Goal: Information Seeking & Learning: Find specific fact

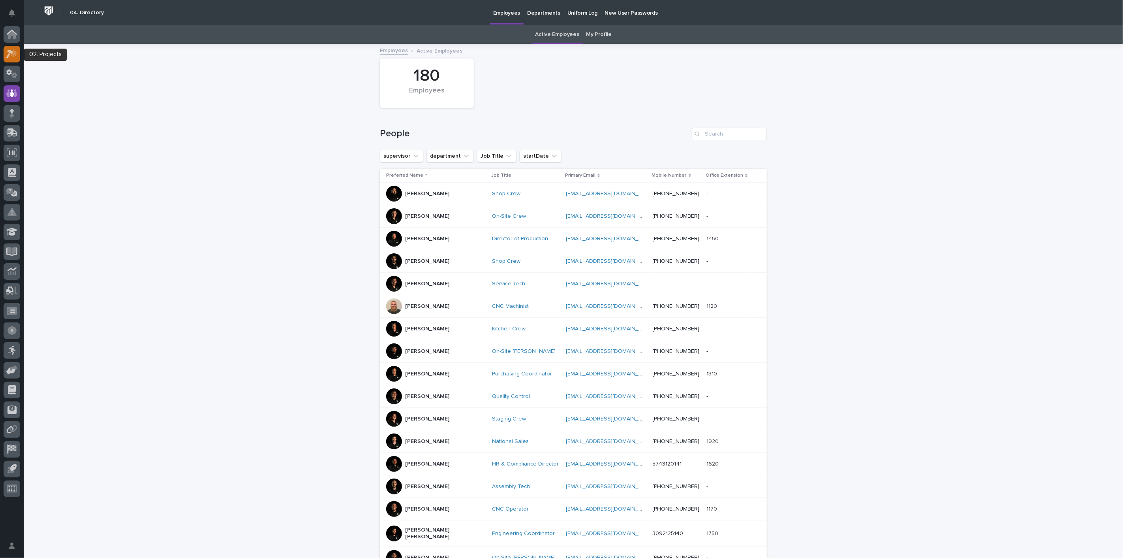
click at [11, 55] on icon at bounding box center [14, 53] width 7 height 8
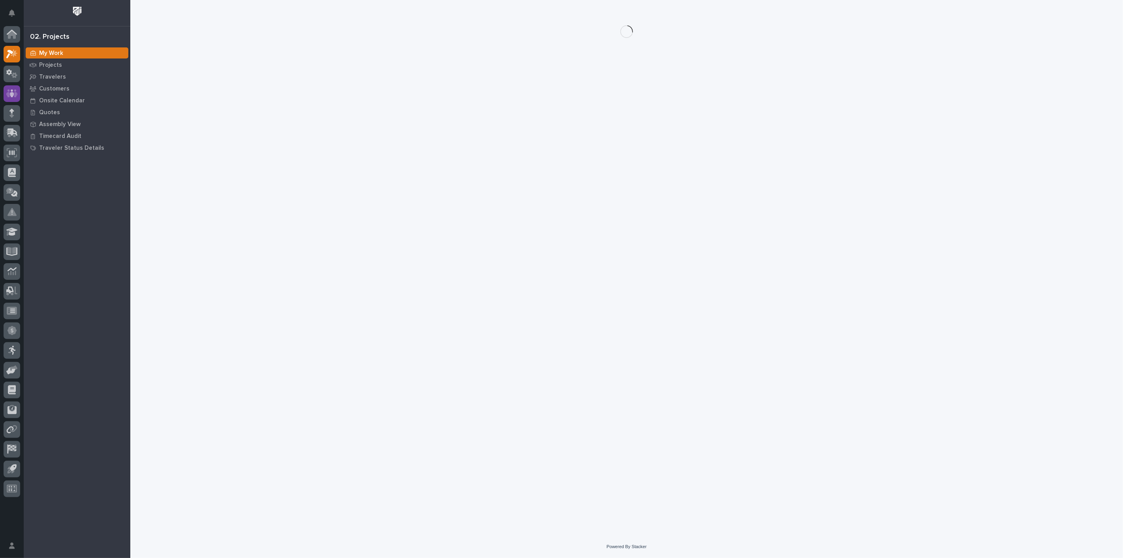
click at [15, 93] on icon at bounding box center [11, 93] width 11 height 8
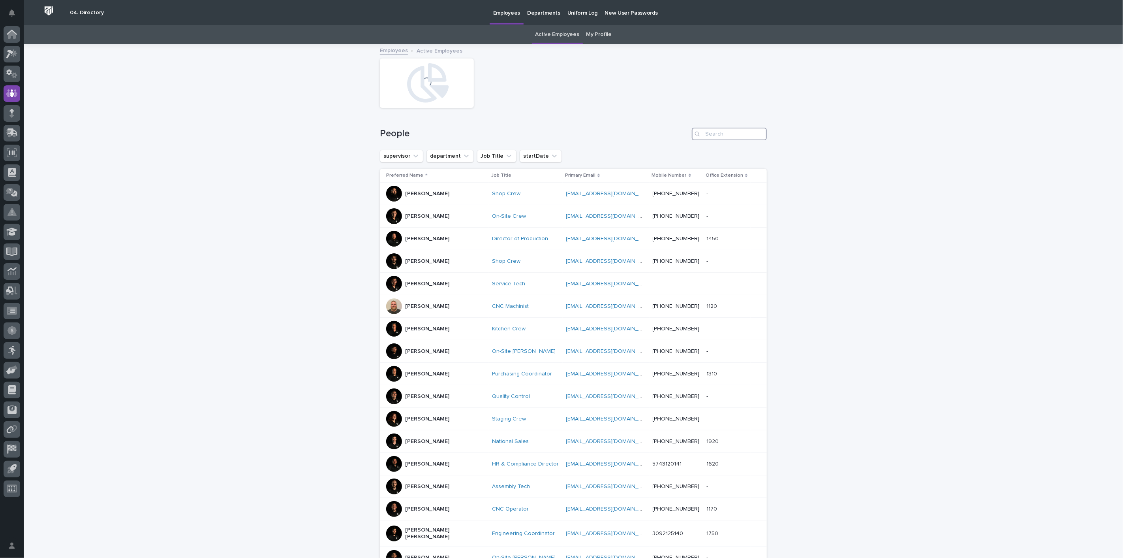
click at [732, 131] on input "Search" at bounding box center [729, 134] width 75 height 13
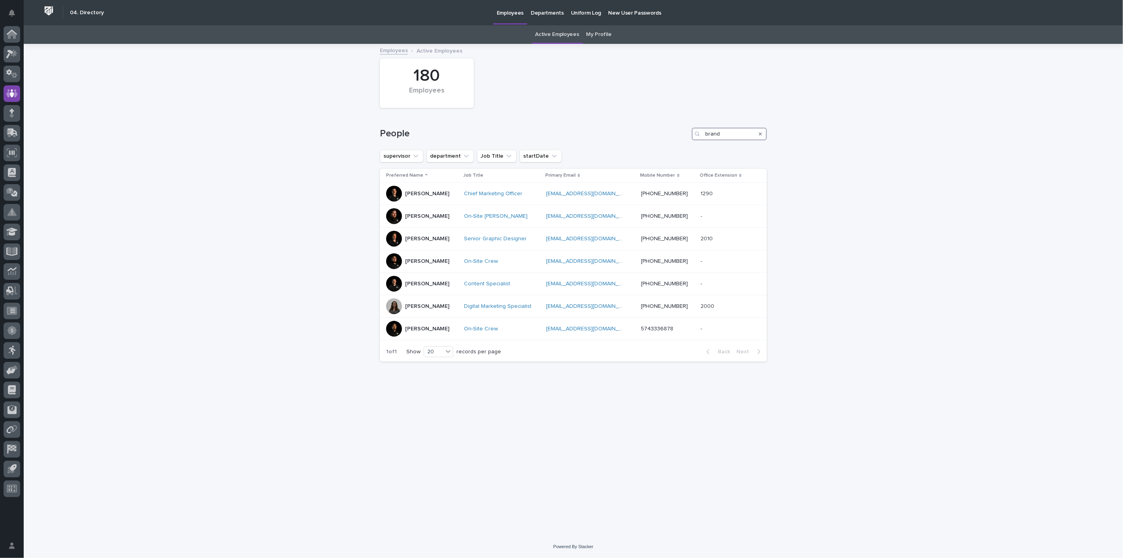
type input "brand"
click at [13, 34] on icon at bounding box center [12, 35] width 8 height 8
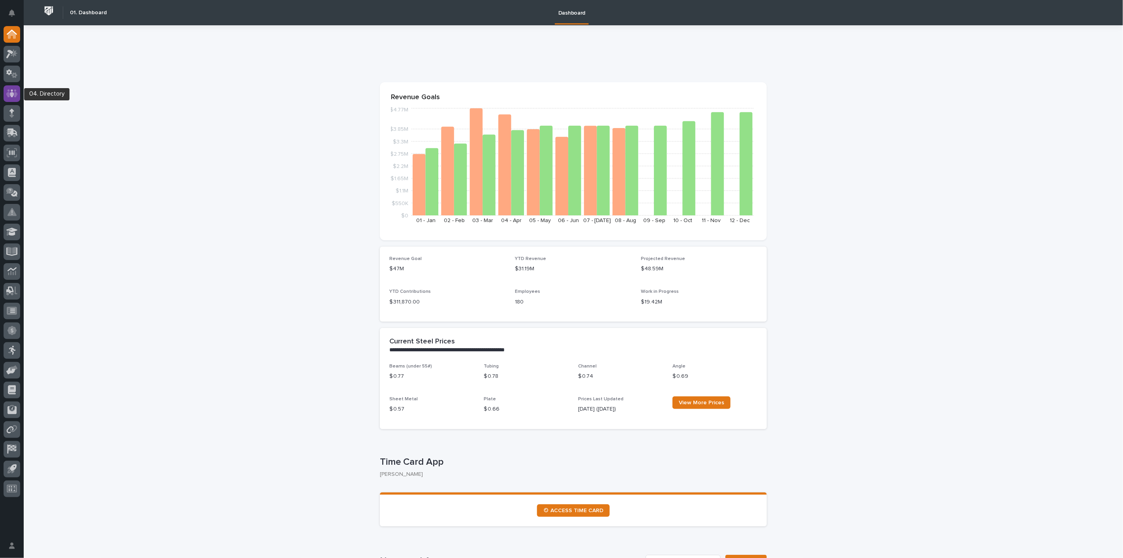
click at [16, 94] on icon at bounding box center [11, 93] width 11 height 9
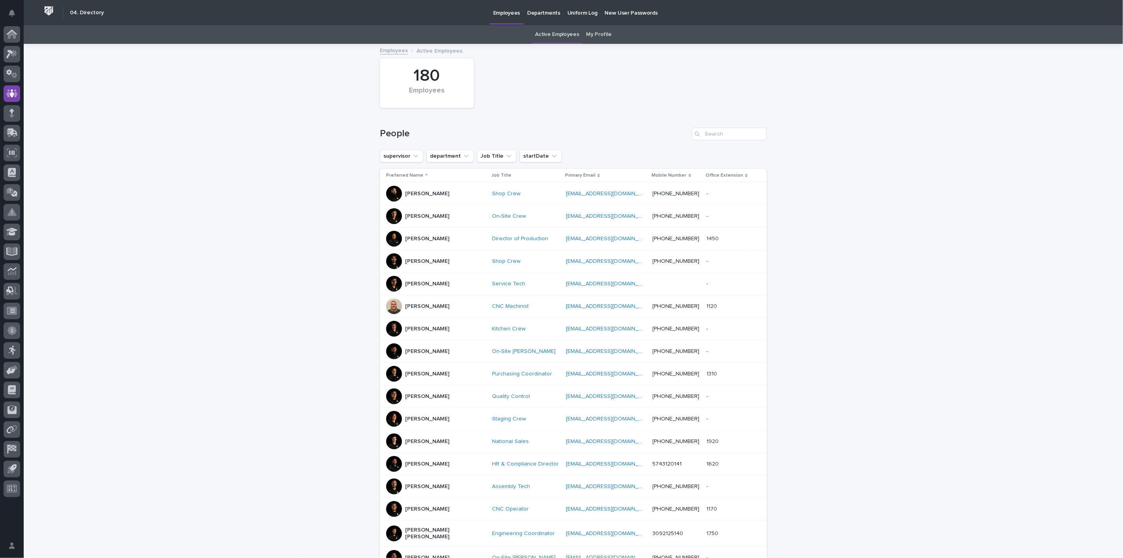
click at [595, 33] on link "My Profile" at bounding box center [598, 34] width 25 height 19
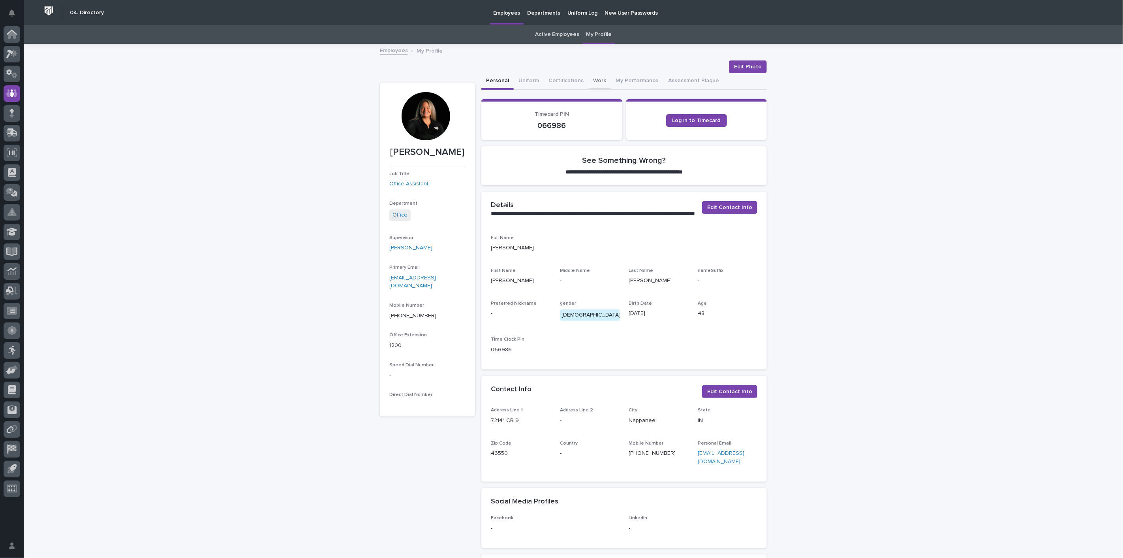
click at [588, 77] on button "Work" at bounding box center [599, 81] width 23 height 17
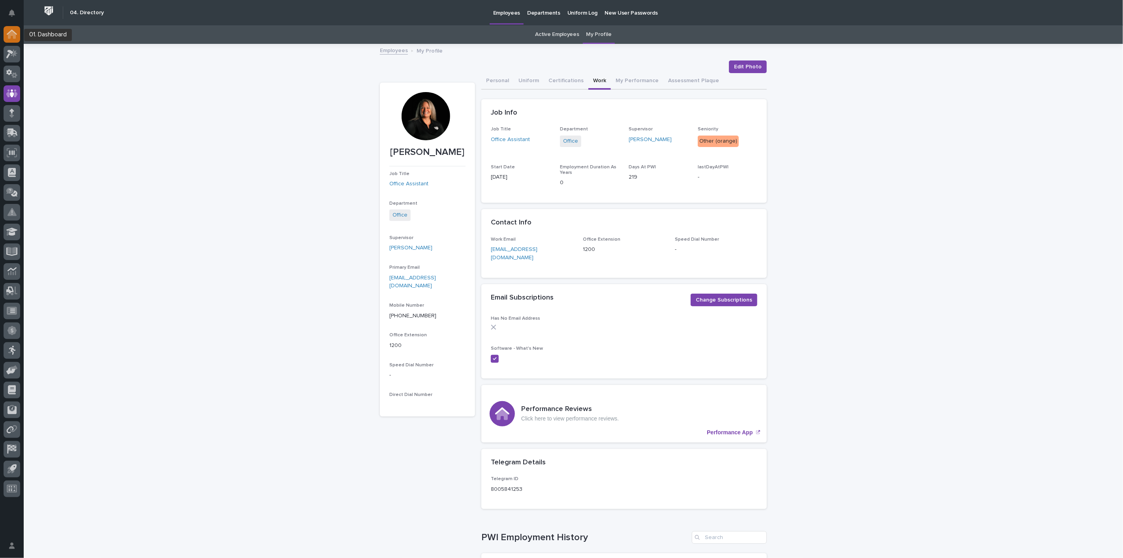
click at [17, 38] on div at bounding box center [12, 34] width 17 height 17
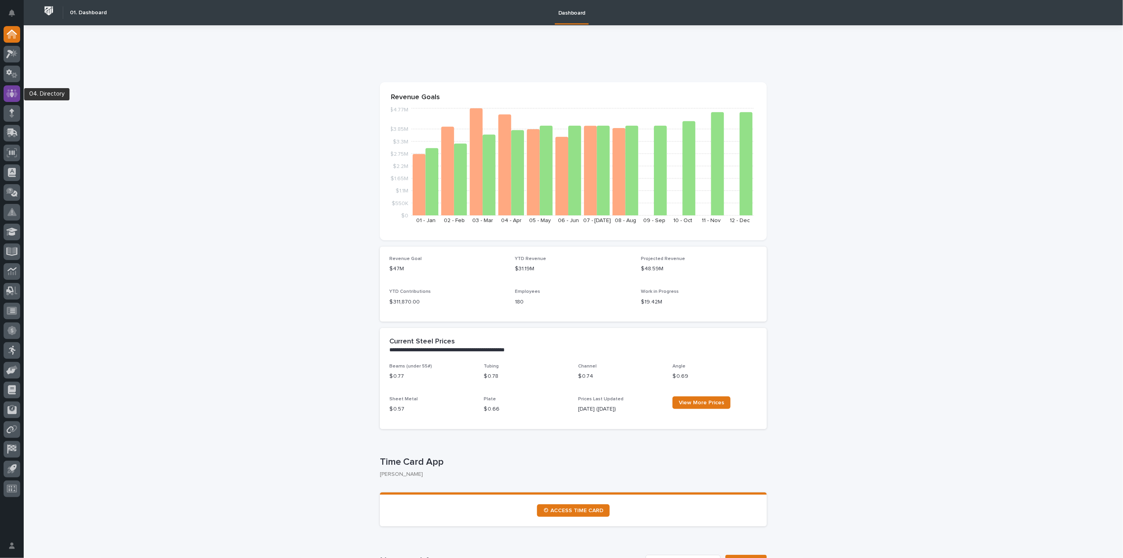
click at [7, 95] on icon at bounding box center [11, 93] width 11 height 8
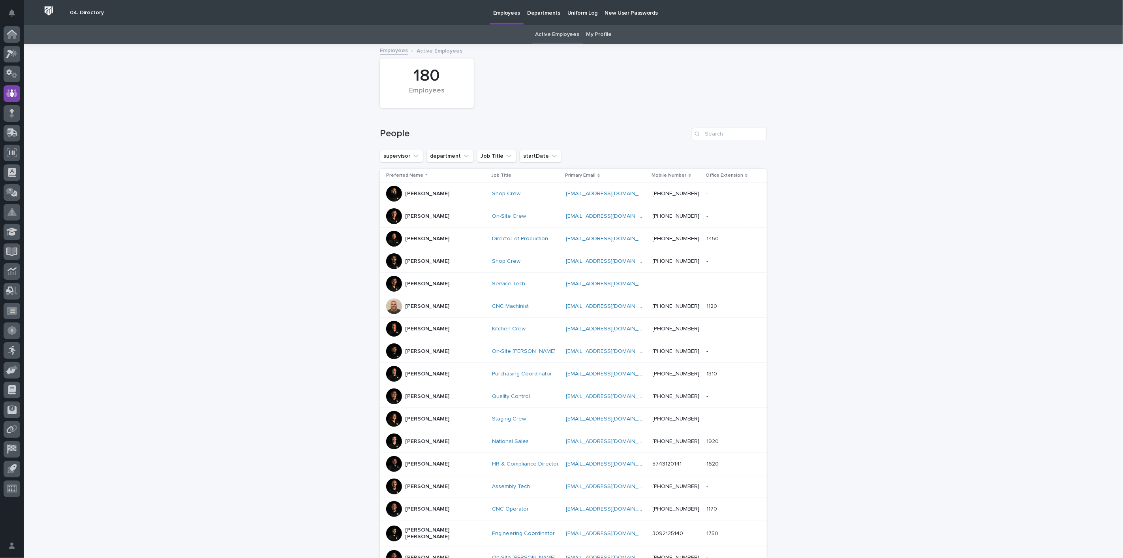
click at [0, 54] on div at bounding box center [12, 263] width 24 height 474
click at [6, 55] on div at bounding box center [12, 54] width 17 height 17
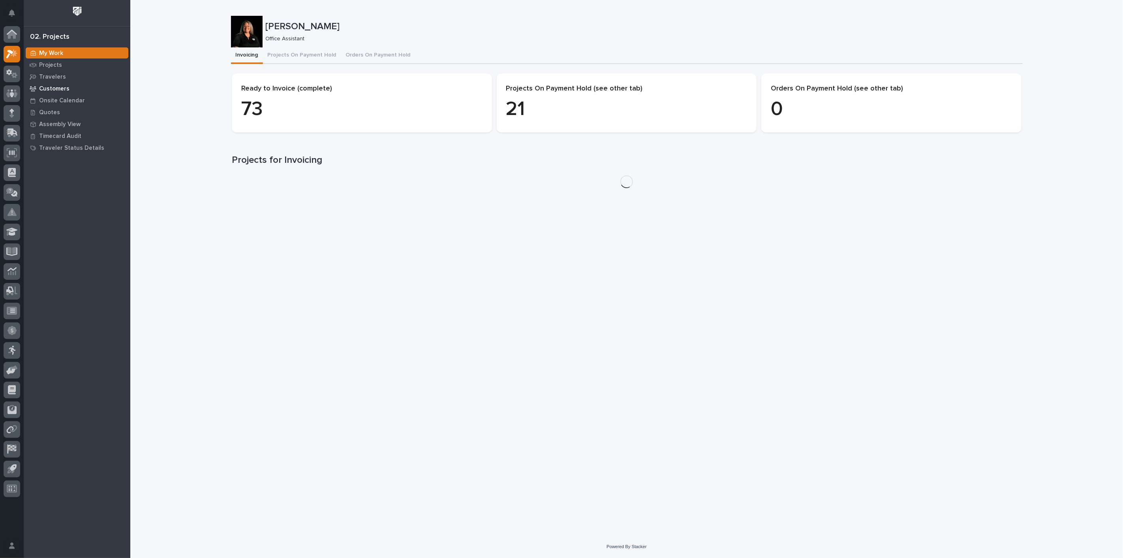
click at [53, 87] on p "Customers" at bounding box center [54, 88] width 30 height 7
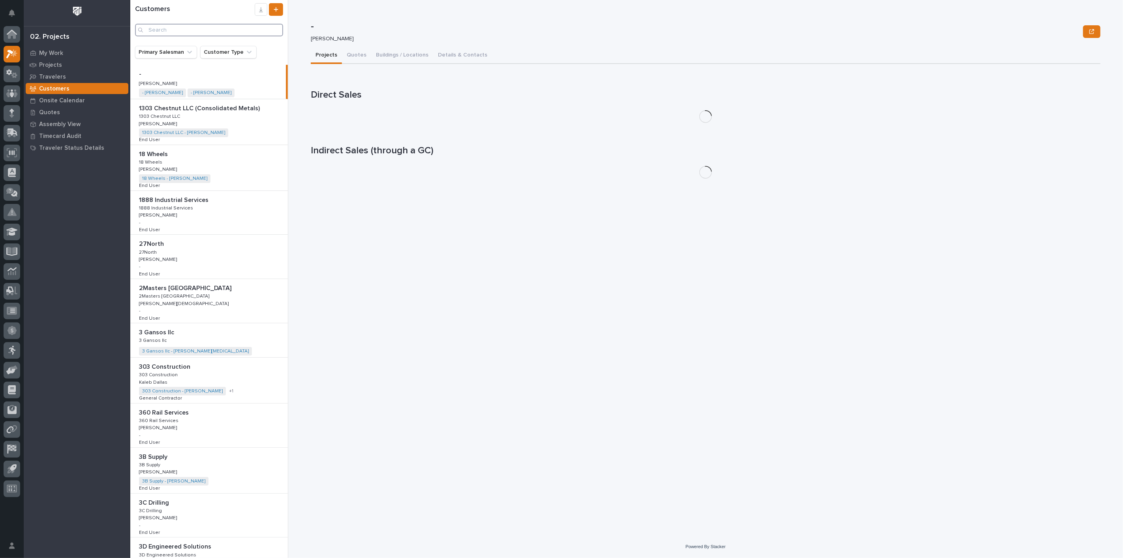
click at [212, 31] on input "Search" at bounding box center [209, 30] width 148 height 13
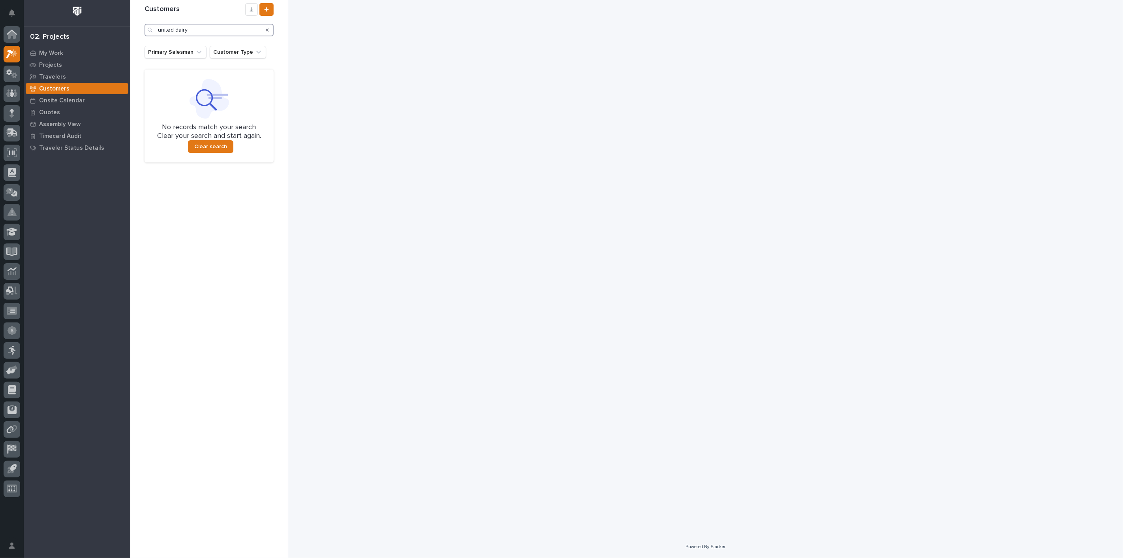
drag, startPoint x: 202, startPoint y: 26, endPoint x: 122, endPoint y: 31, distance: 80.3
click at [130, 31] on div "My Settings Log Out 02. Projects My Work Projects Travelers Customers Onsite Ca…" at bounding box center [626, 279] width 993 height 558
type input "u"
type input "united dairy machinery"
click at [6, 38] on div at bounding box center [12, 34] width 17 height 17
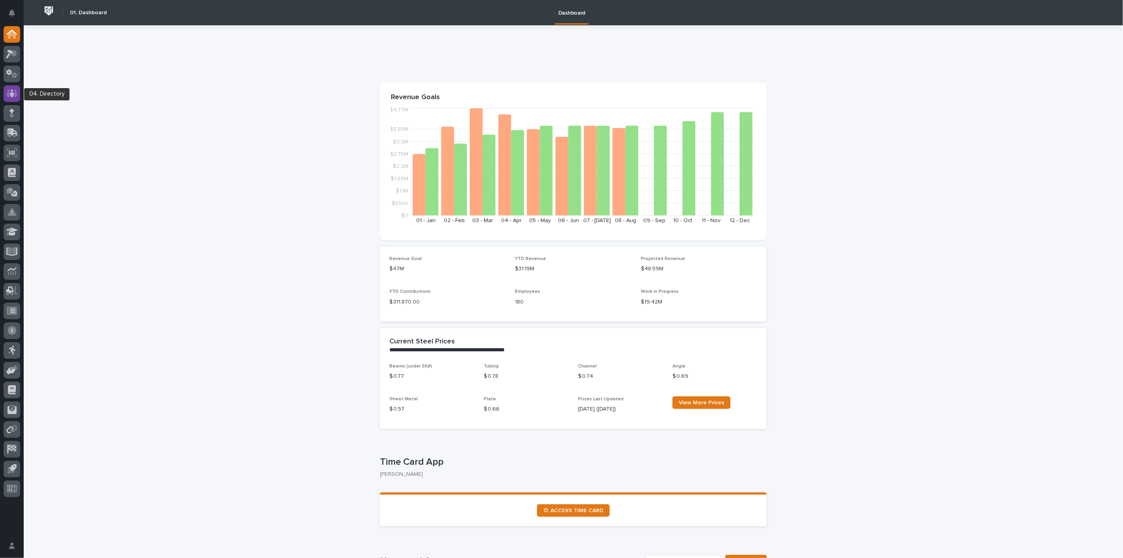
click at [8, 89] on icon at bounding box center [11, 93] width 11 height 9
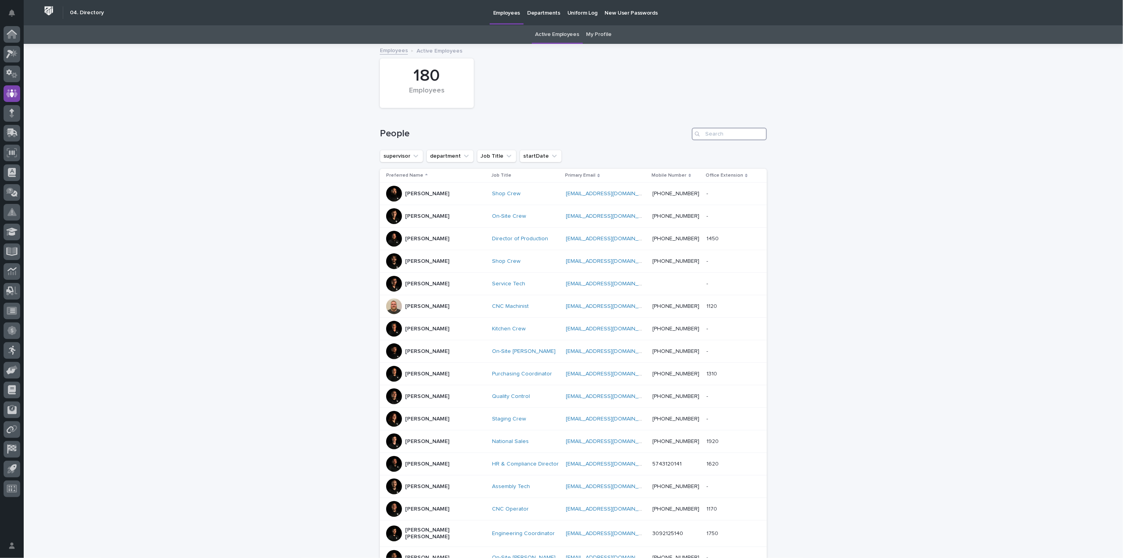
click at [716, 134] on input "Search" at bounding box center [729, 134] width 75 height 13
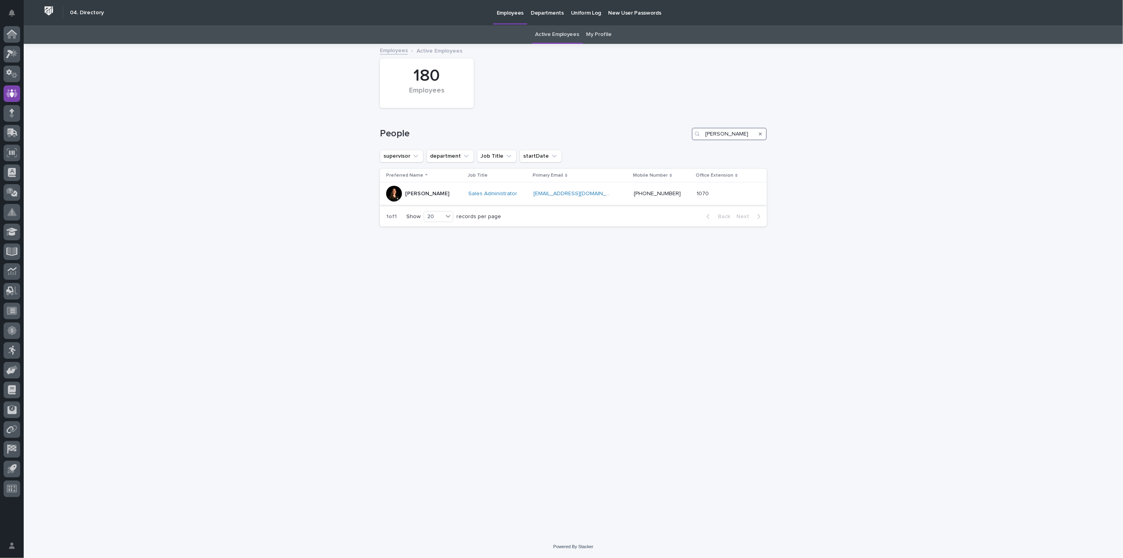
type input "[PERSON_NAME]"
click at [416, 193] on p "[PERSON_NAME]" at bounding box center [427, 193] width 44 height 7
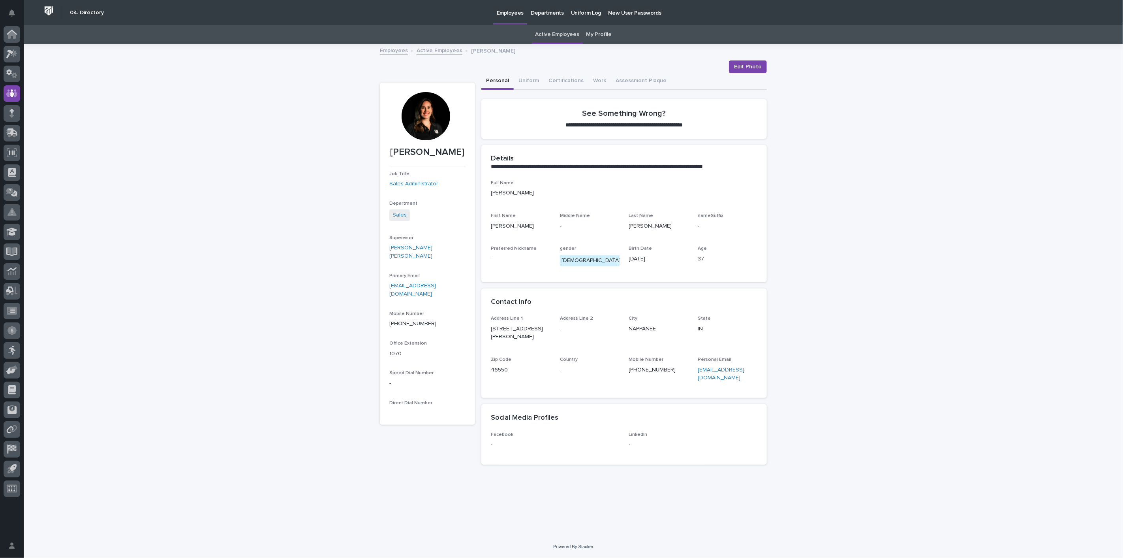
click at [411, 111] on div at bounding box center [426, 116] width 48 height 48
click at [419, 112] on div at bounding box center [426, 116] width 48 height 48
click at [388, 50] on link "Employees" at bounding box center [394, 49] width 28 height 9
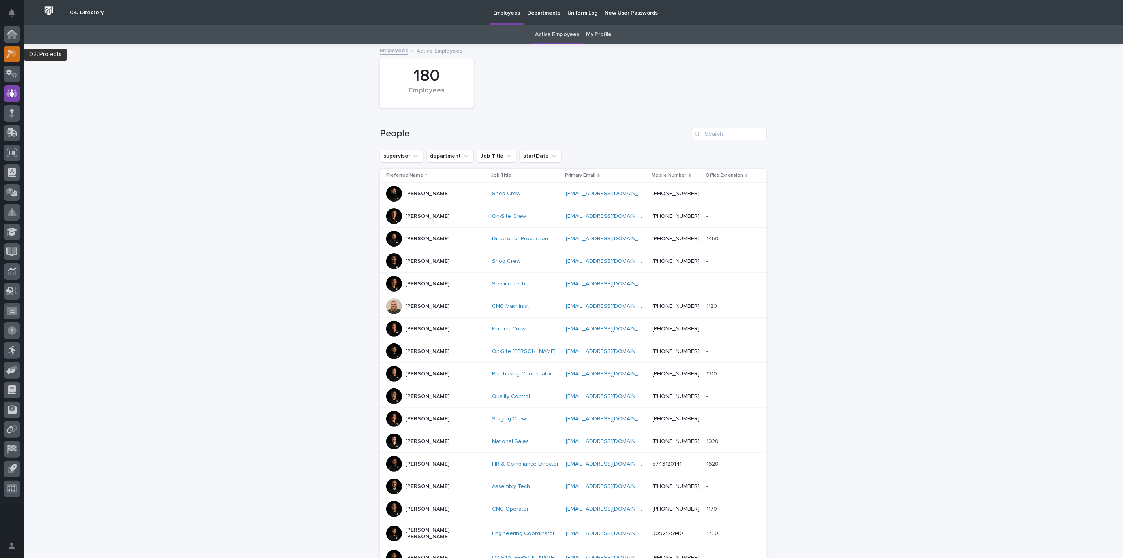
click at [13, 53] on icon at bounding box center [14, 53] width 7 height 8
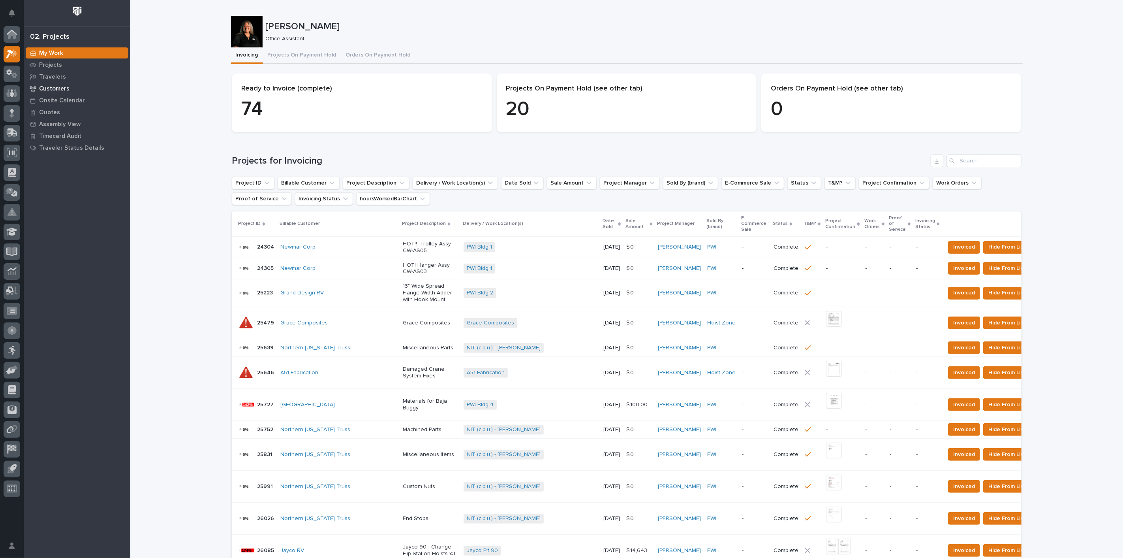
click at [47, 88] on p "Customers" at bounding box center [54, 88] width 30 height 7
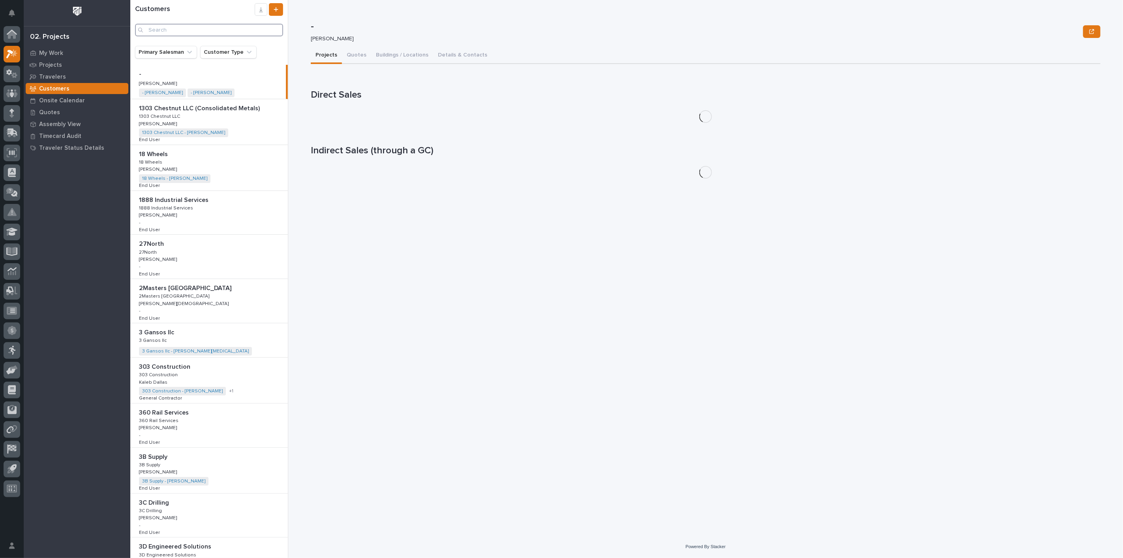
click at [210, 31] on input "Search" at bounding box center [209, 30] width 148 height 13
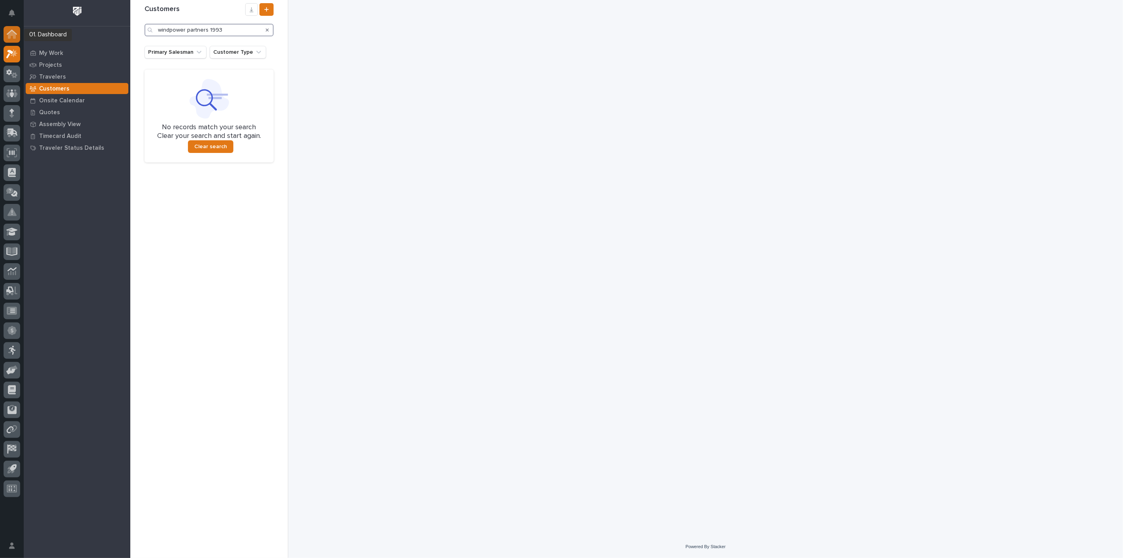
type input "windpower partners 1993"
click at [9, 33] on icon at bounding box center [12, 35] width 8 height 8
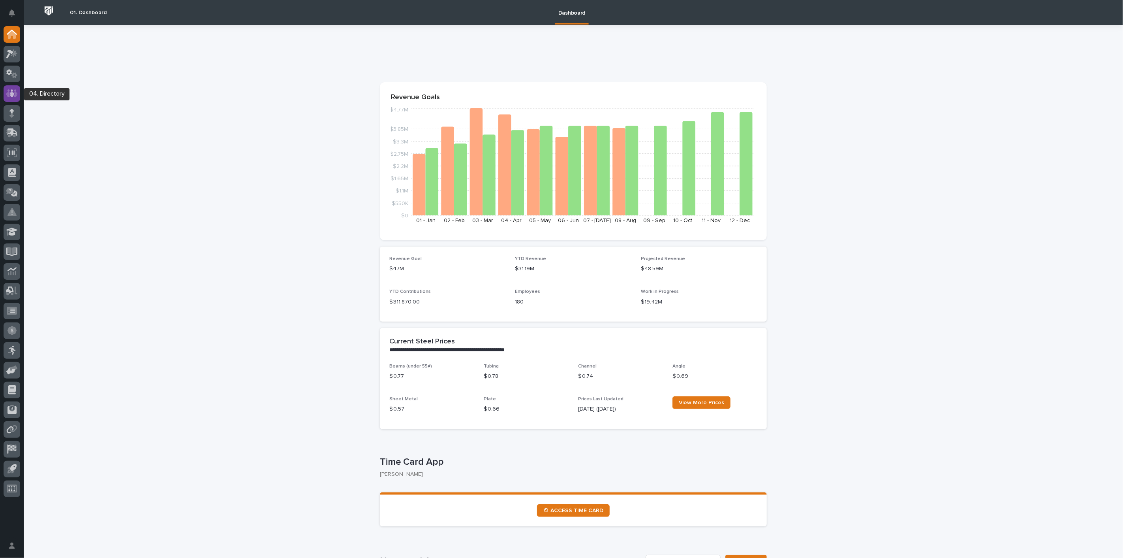
click at [11, 92] on icon at bounding box center [11, 93] width 11 height 9
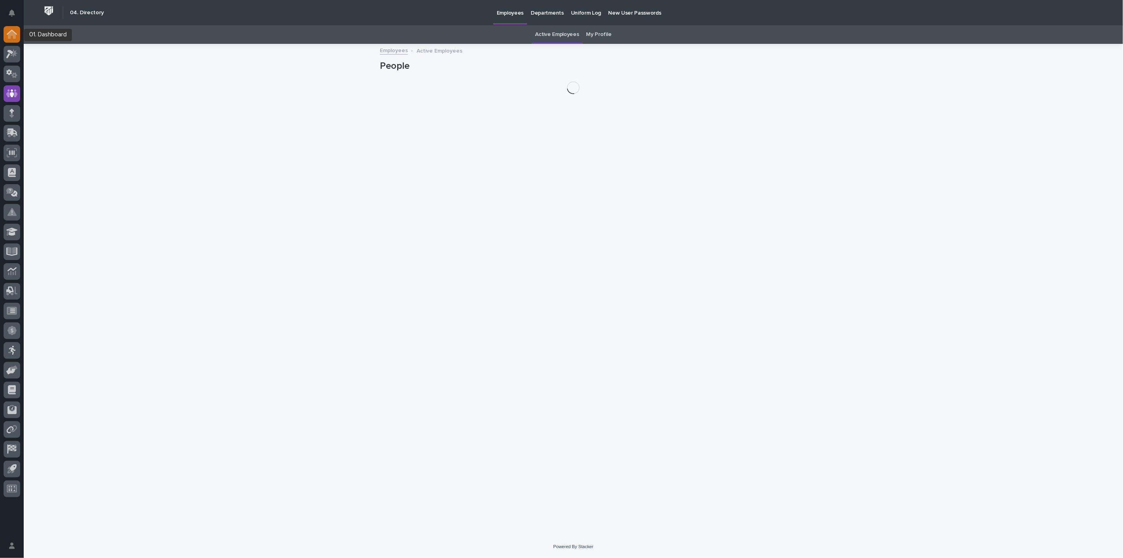
click at [14, 33] on icon at bounding box center [12, 35] width 8 height 8
